Goal: Task Accomplishment & Management: Manage account settings

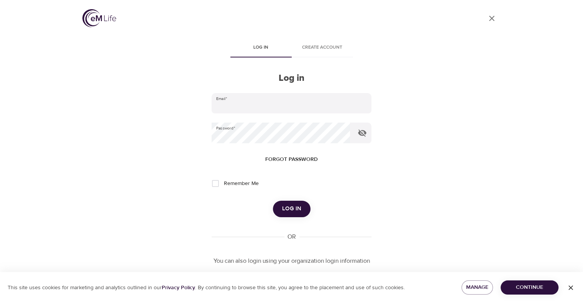
type input "[PERSON_NAME][EMAIL_ADDRESS][PERSON_NAME][DOMAIN_NAME]"
click at [301, 209] on button "Log in" at bounding box center [292, 209] width 38 height 16
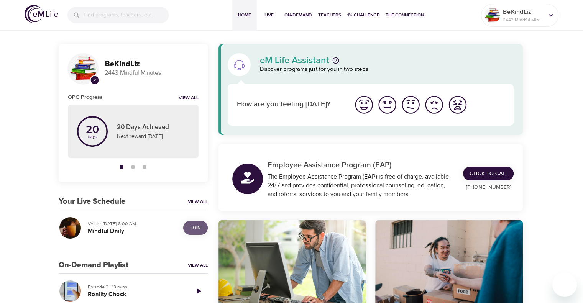
click at [201, 226] on span "Join" at bounding box center [195, 228] width 15 height 8
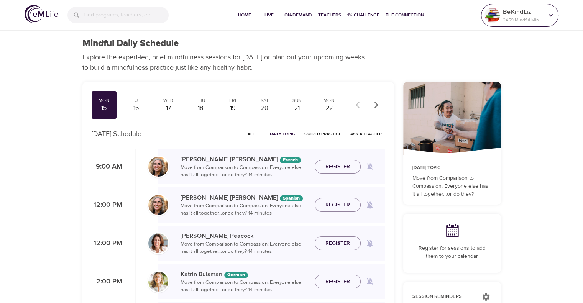
click at [507, 13] on p "BeKindLiz" at bounding box center [523, 11] width 41 height 9
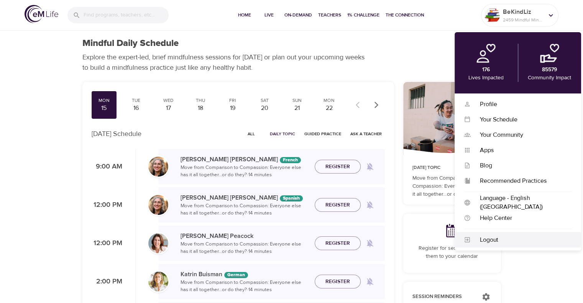
click at [499, 240] on div "Logout" at bounding box center [520, 240] width 101 height 9
